Goal: Information Seeking & Learning: Learn about a topic

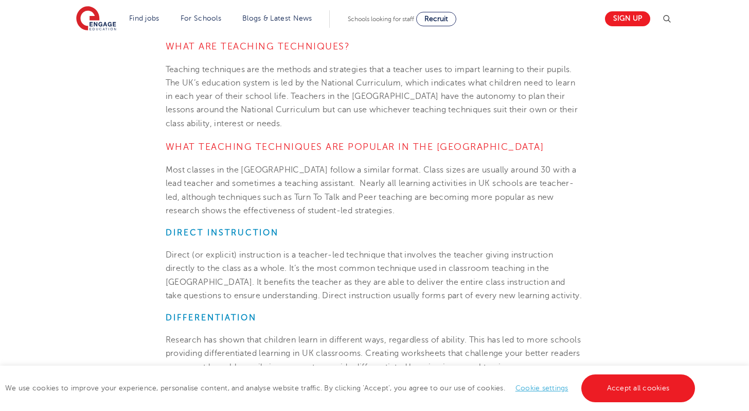
scroll to position [481, 0]
click at [279, 252] on span "Direct (or explicit) instruction is a teacher-led technique that involves the t…" at bounding box center [374, 274] width 417 height 50
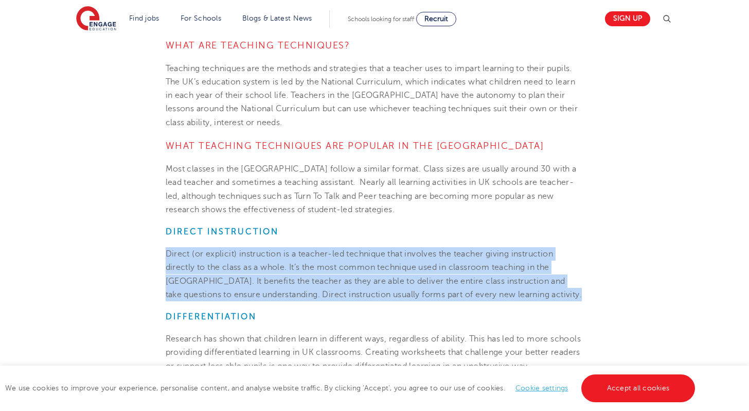
click at [279, 252] on span "Direct (or explicit) instruction is a teacher-led technique that involves the t…" at bounding box center [374, 274] width 417 height 50
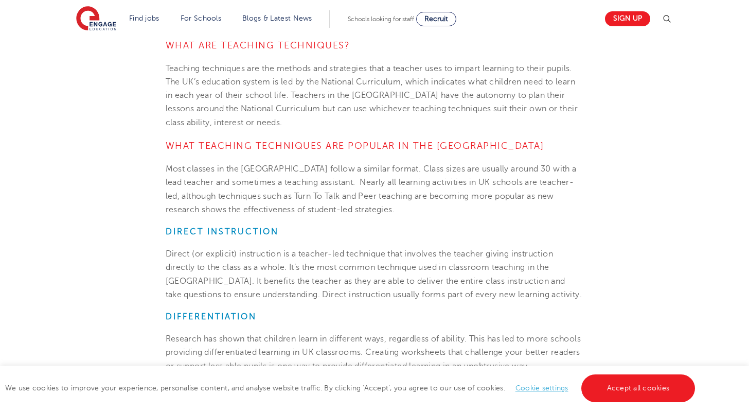
click at [279, 252] on span "Direct (or explicit) instruction is a teacher-led technique that involves the t…" at bounding box center [374, 274] width 417 height 50
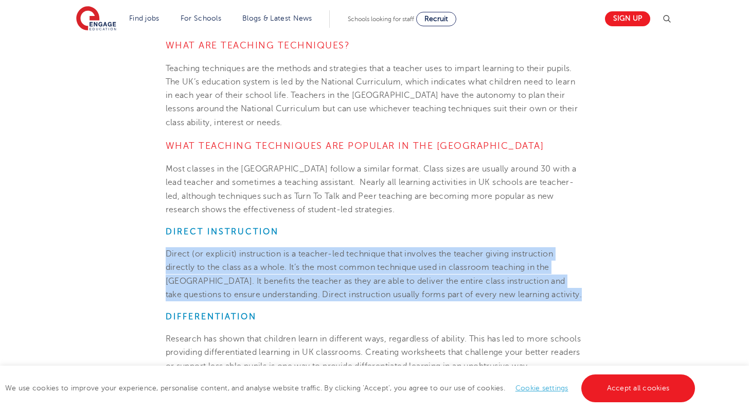
click at [279, 252] on span "Direct (or explicit) instruction is a teacher-led technique that involves the t…" at bounding box center [374, 274] width 417 height 50
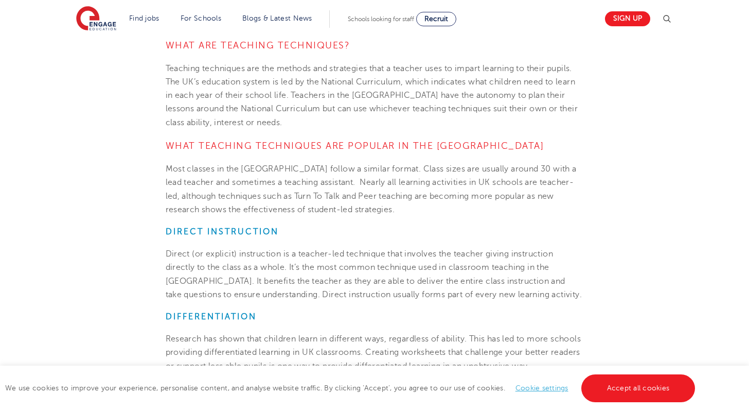
click at [279, 252] on span "Direct (or explicit) instruction is a teacher-led technique that involves the t…" at bounding box center [374, 274] width 417 height 50
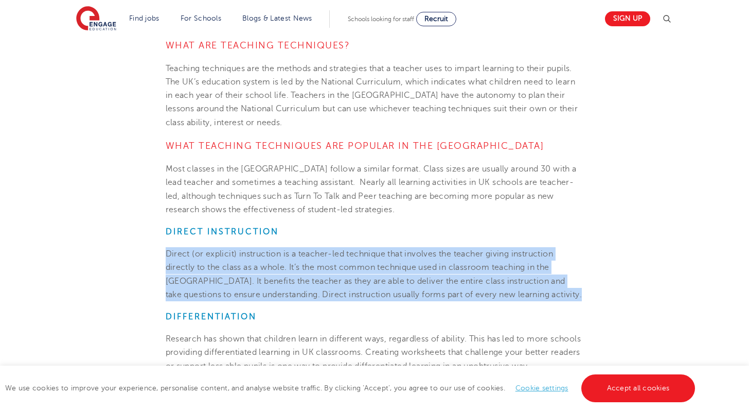
click at [279, 252] on span "Direct (or explicit) instruction is a teacher-led technique that involves the t…" at bounding box center [374, 274] width 417 height 50
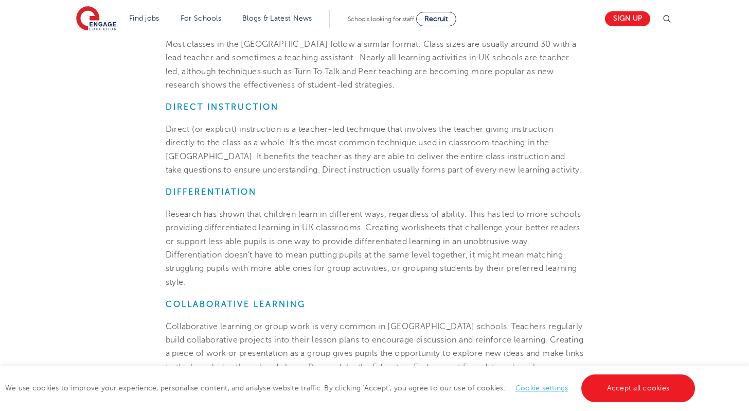
scroll to position [607, 0]
click at [209, 277] on span "Research has shown that children learn in different ways, regardless of ability…" at bounding box center [374, 246] width 416 height 77
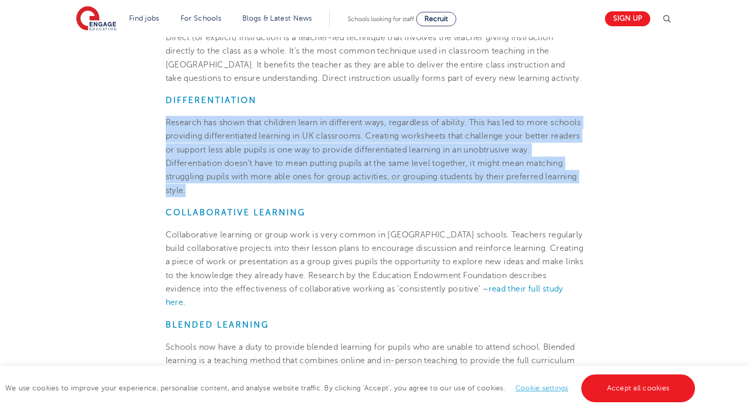
scroll to position [699, 0]
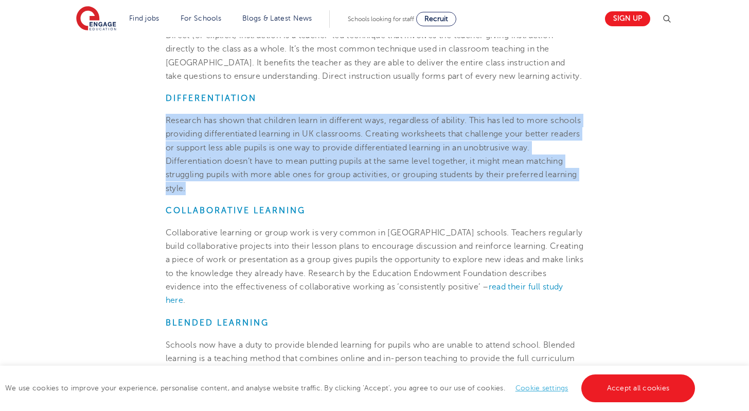
click at [209, 277] on span "Collaborative learning or group work is very common in [GEOGRAPHIC_DATA] school…" at bounding box center [375, 259] width 418 height 63
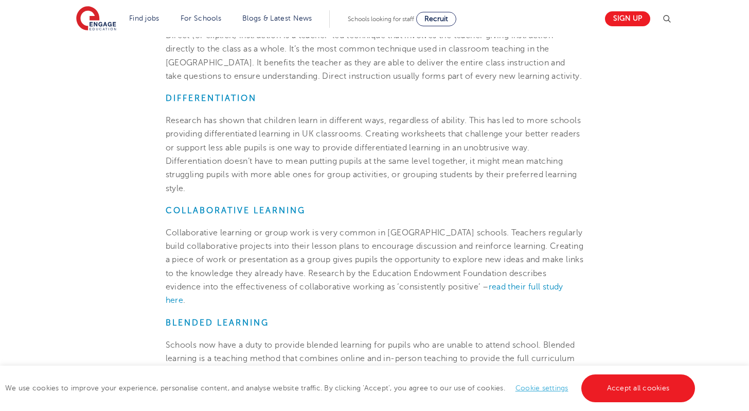
click at [209, 277] on span "Collaborative learning or group work is very common in [GEOGRAPHIC_DATA] school…" at bounding box center [375, 259] width 418 height 63
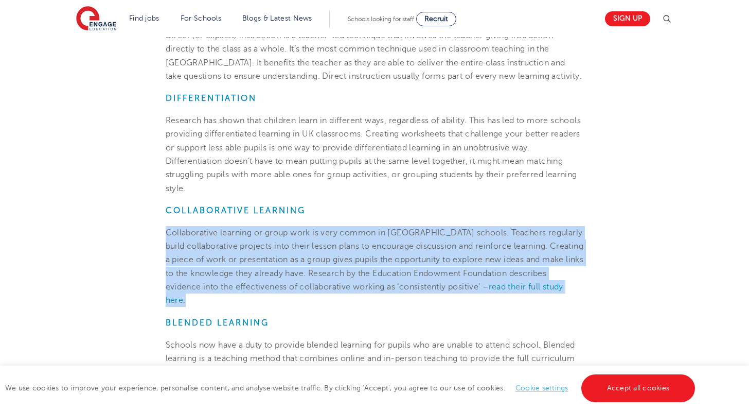
click at [216, 227] on p "Collaborative learning or group work is very common in [GEOGRAPHIC_DATA] school…" at bounding box center [375, 266] width 418 height 81
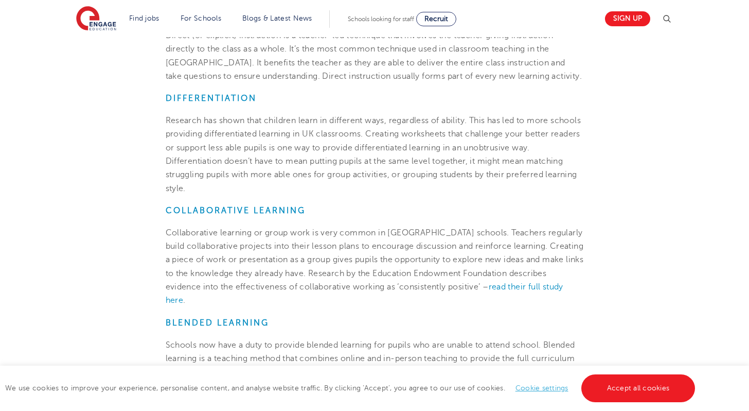
click at [216, 227] on p "Collaborative learning or group work is very common in [GEOGRAPHIC_DATA] school…" at bounding box center [375, 266] width 418 height 81
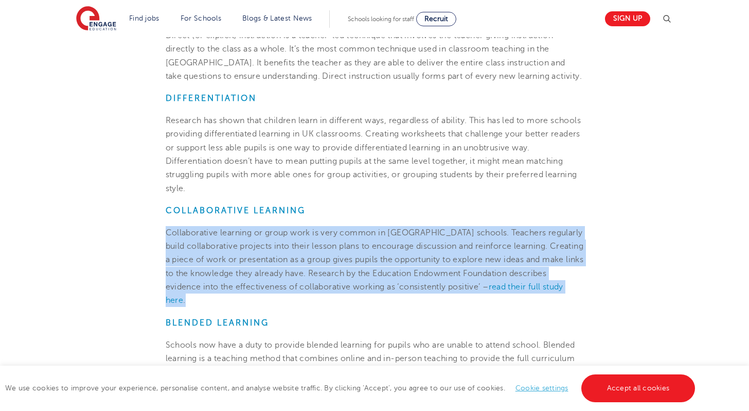
click at [217, 202] on section "[DATE] Teaching Techniques: How Do They Do It In The [GEOGRAPHIC_DATA]? The UK …" at bounding box center [375, 145] width 624 height 1121
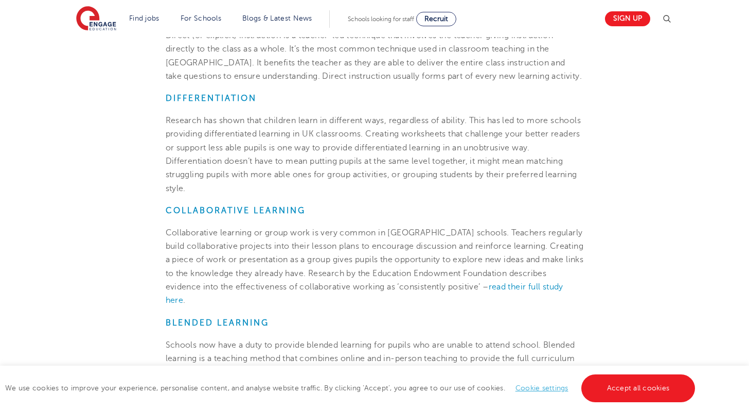
click at [217, 202] on section "[DATE] Teaching Techniques: How Do They Do It In The [GEOGRAPHIC_DATA]? The UK …" at bounding box center [375, 145] width 624 height 1121
click at [214, 270] on span "Collaborative learning or group work is very common in [GEOGRAPHIC_DATA] school…" at bounding box center [375, 259] width 418 height 63
click at [272, 294] on p "Collaborative learning or group work is very common in [GEOGRAPHIC_DATA] school…" at bounding box center [375, 266] width 418 height 81
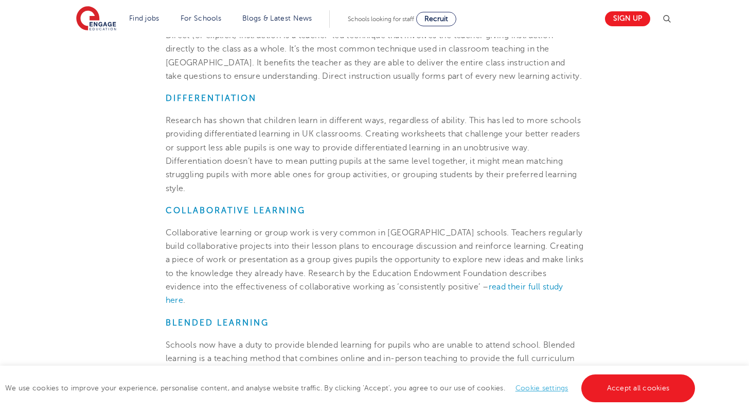
click at [272, 294] on p "Collaborative learning or group work is very common in [GEOGRAPHIC_DATA] school…" at bounding box center [375, 266] width 418 height 81
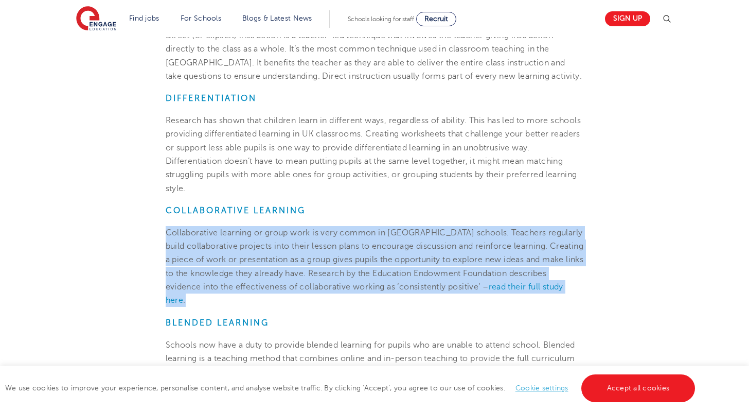
click at [272, 294] on p "Collaborative learning or group work is very common in [GEOGRAPHIC_DATA] school…" at bounding box center [375, 266] width 418 height 81
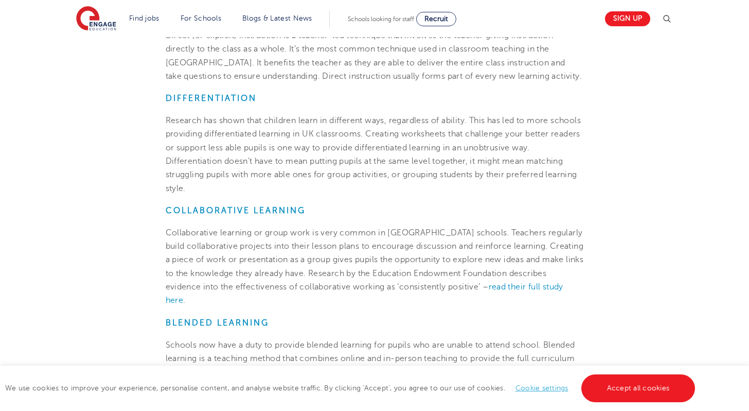
click at [272, 294] on p "Collaborative learning or group work is very common in [GEOGRAPHIC_DATA] school…" at bounding box center [375, 266] width 418 height 81
click at [272, 285] on span "Collaborative learning or group work is very common in [GEOGRAPHIC_DATA] school…" at bounding box center [375, 259] width 418 height 63
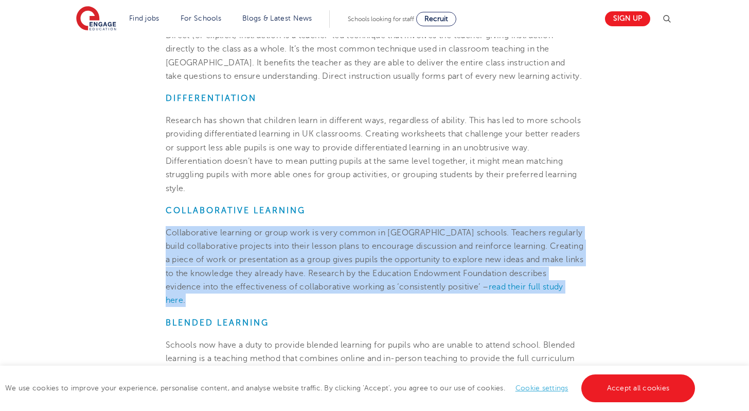
click at [272, 285] on span "Collaborative learning or group work is very common in [GEOGRAPHIC_DATA] school…" at bounding box center [375, 259] width 418 height 63
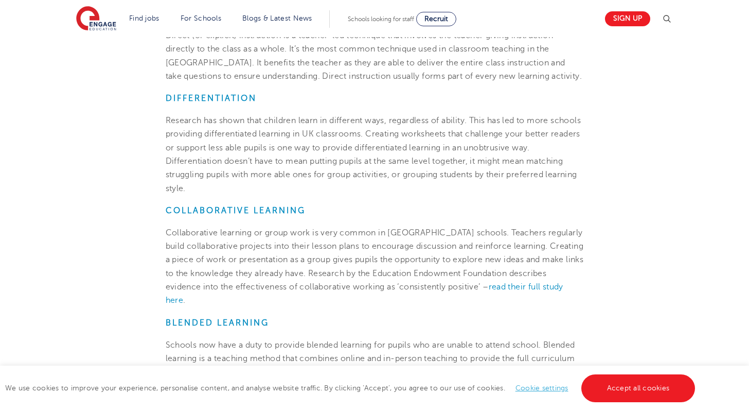
click at [272, 285] on span "Collaborative learning or group work is very common in [GEOGRAPHIC_DATA] school…" at bounding box center [375, 259] width 418 height 63
click at [309, 215] on h6 "COLLABORATIVE LEARNING" at bounding box center [375, 210] width 418 height 10
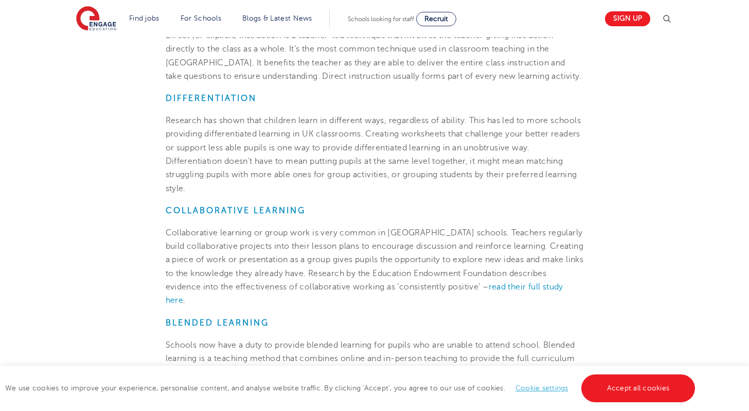
click at [309, 215] on h6 "COLLABORATIVE LEARNING" at bounding box center [375, 210] width 418 height 10
click at [341, 222] on section "[DATE] Teaching Techniques: How Do They Do It In The [GEOGRAPHIC_DATA]? The UK …" at bounding box center [375, 145] width 624 height 1121
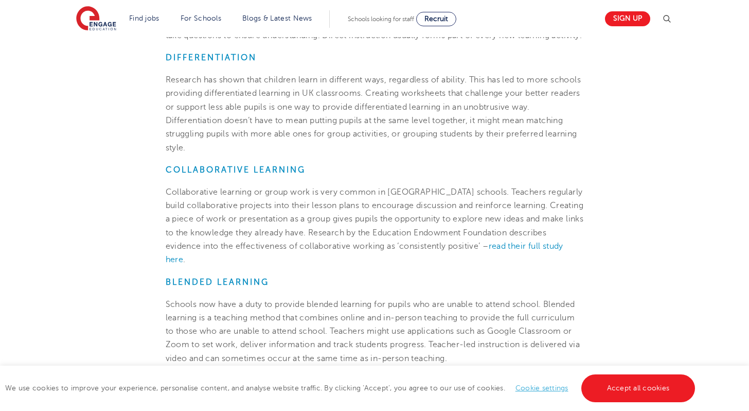
scroll to position [744, 0]
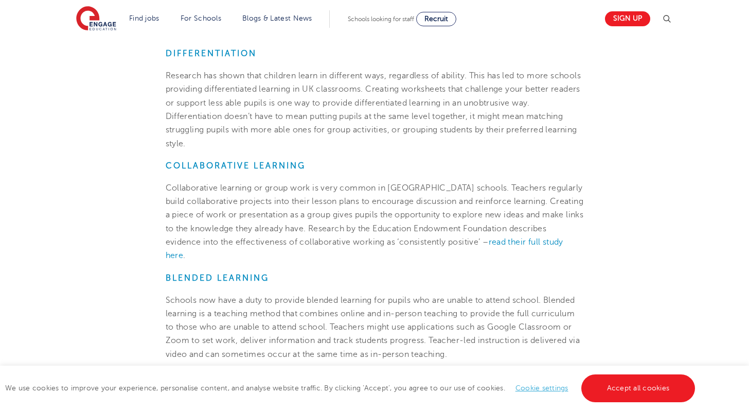
click at [332, 213] on span "Collaborative learning or group work is very common in [GEOGRAPHIC_DATA] school…" at bounding box center [375, 214] width 418 height 63
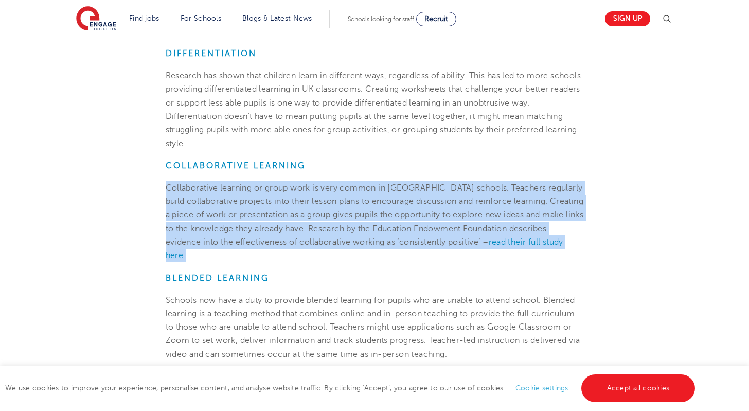
click at [332, 213] on span "Collaborative learning or group work is very common in [GEOGRAPHIC_DATA] school…" at bounding box center [375, 214] width 418 height 63
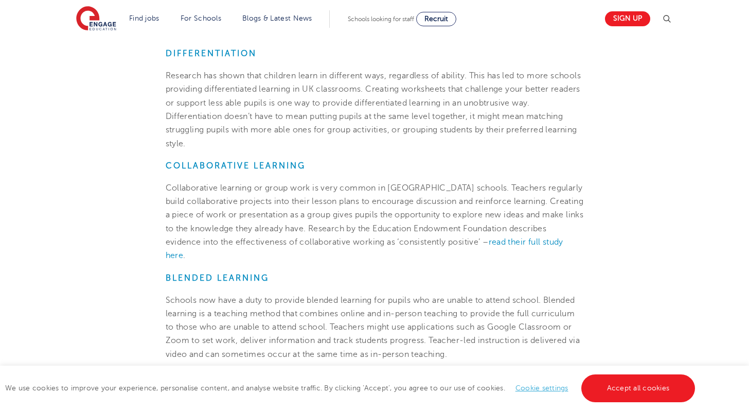
click at [332, 213] on span "Collaborative learning or group work is very common in [GEOGRAPHIC_DATA] school…" at bounding box center [375, 214] width 418 height 63
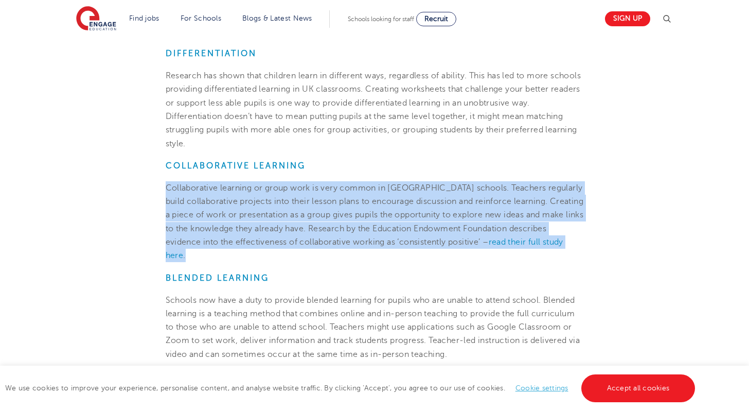
click at [238, 168] on strong "COLLABORATIVE LEARNING" at bounding box center [236, 165] width 140 height 9
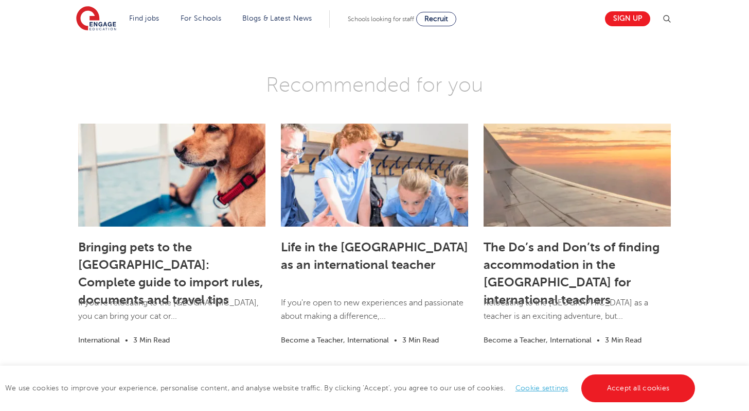
scroll to position [1376, 0]
